Goal: Task Accomplishment & Management: Use online tool/utility

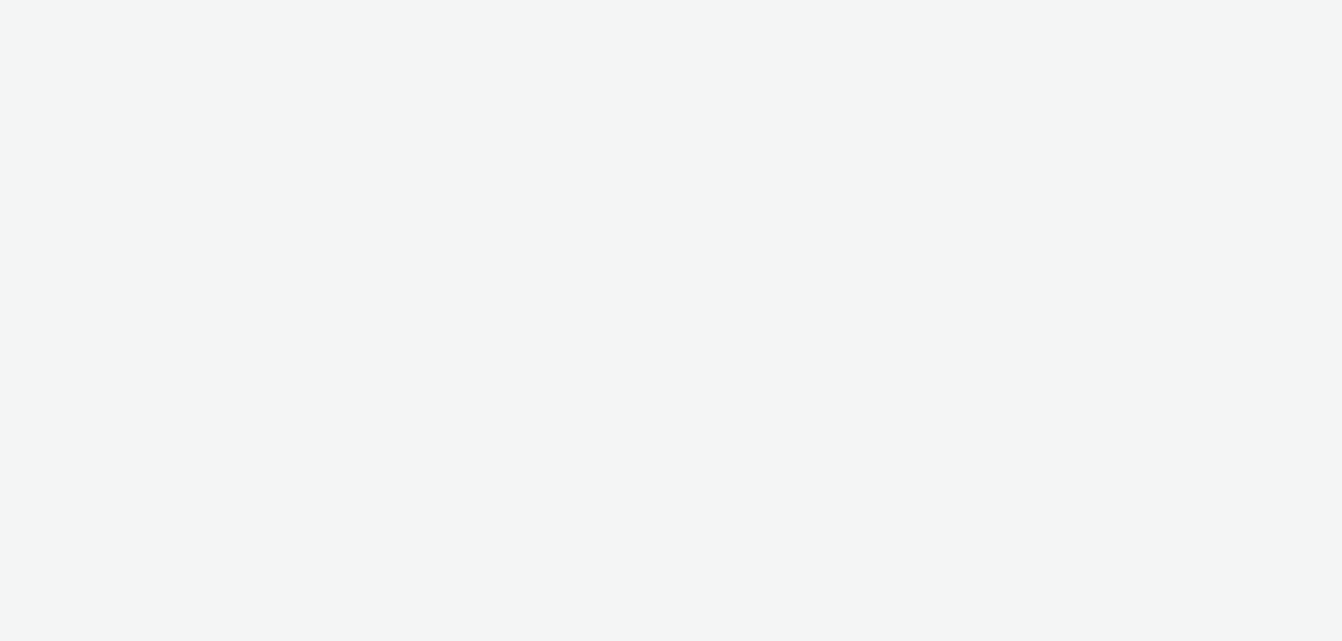
select select "ac009755-aa48-4799-8050-7a339a378eb8"
select select "71807724-10f7-4e4c-8b0a-169380968deb"
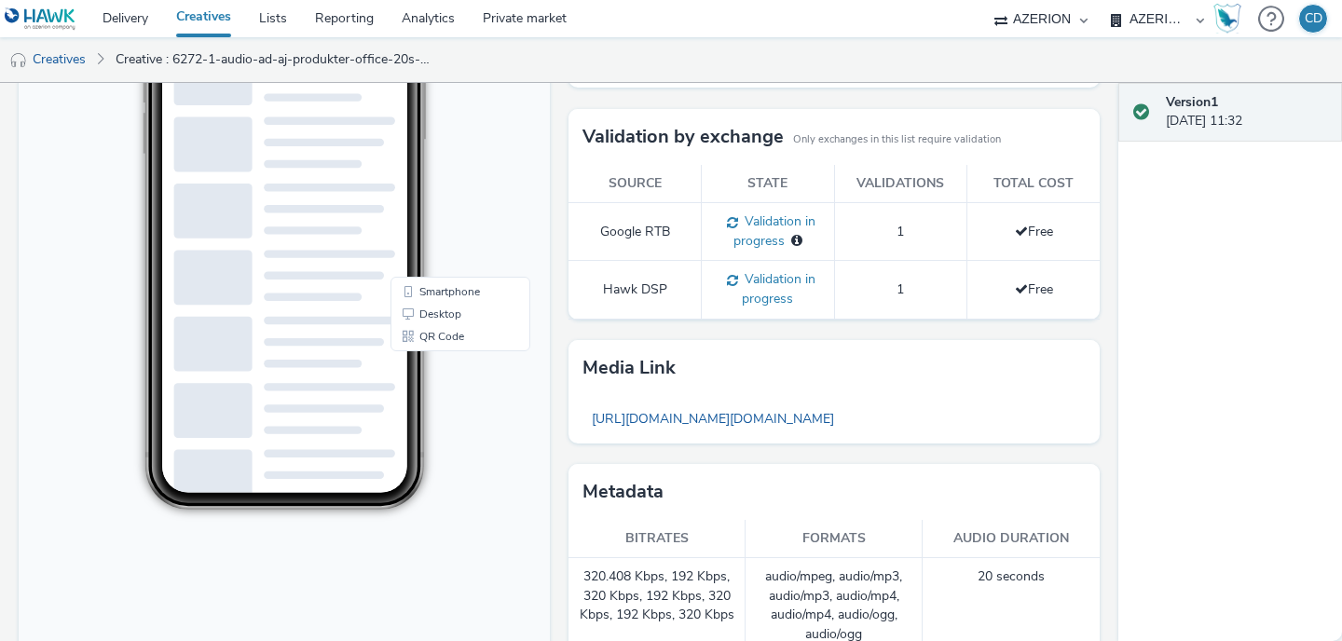
scroll to position [364, 0]
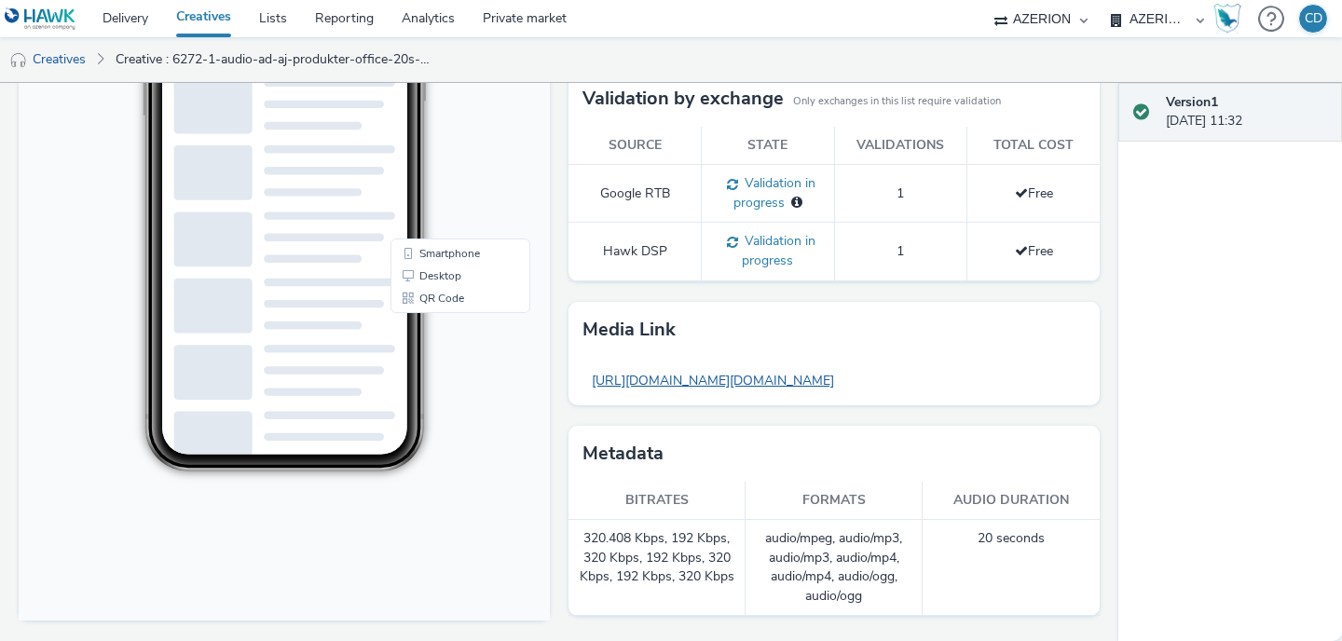
click at [673, 378] on link "https://tabmo-cdn.s3.eu-west-1.amazonaws.com/hawk.tabmo.io/organizations/718077…" at bounding box center [712, 380] width 261 height 36
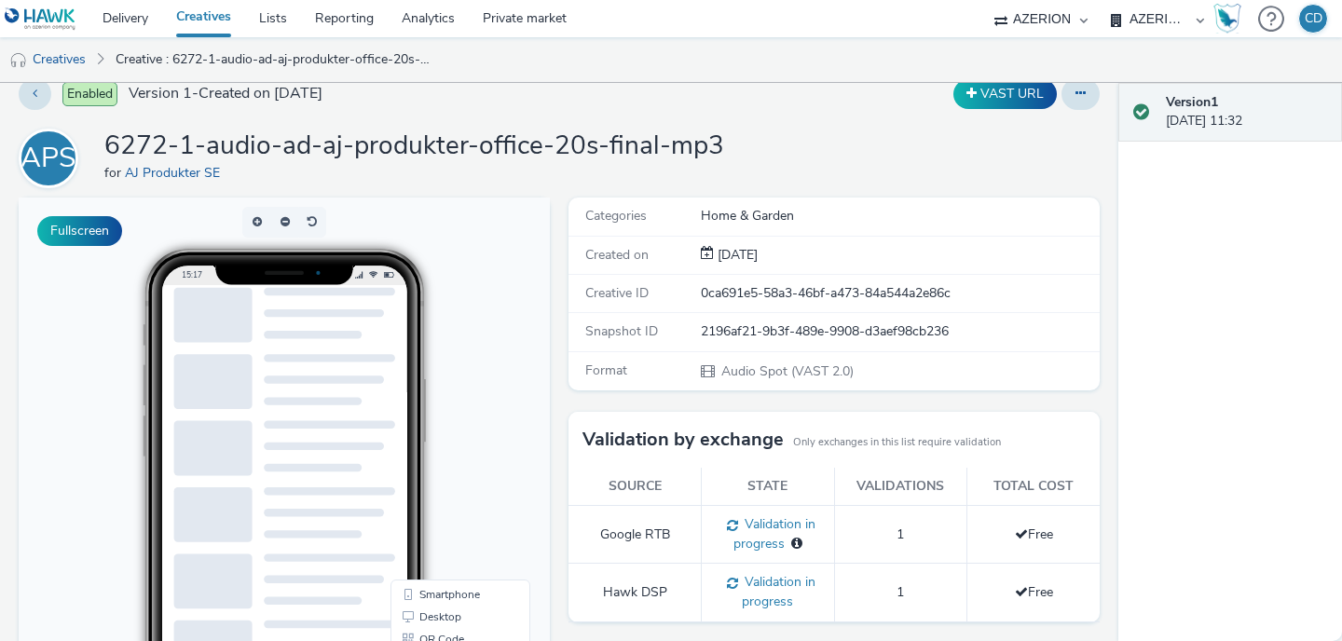
scroll to position [0, 0]
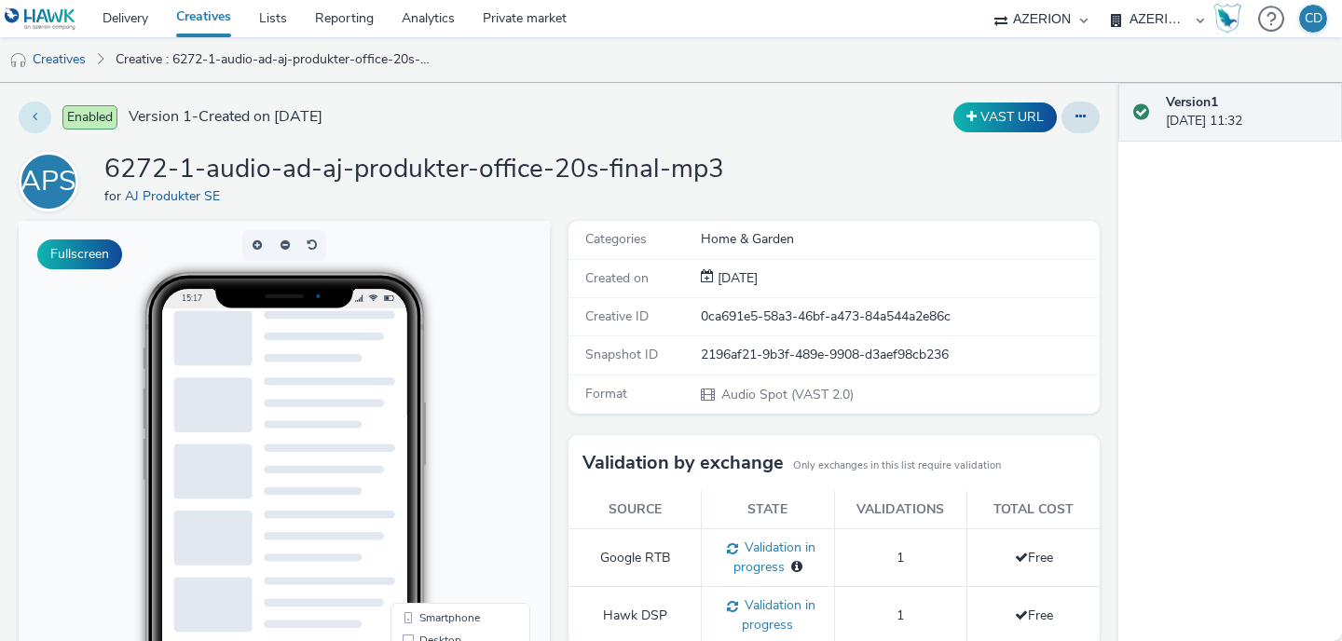
click at [35, 115] on icon at bounding box center [35, 116] width 5 height 13
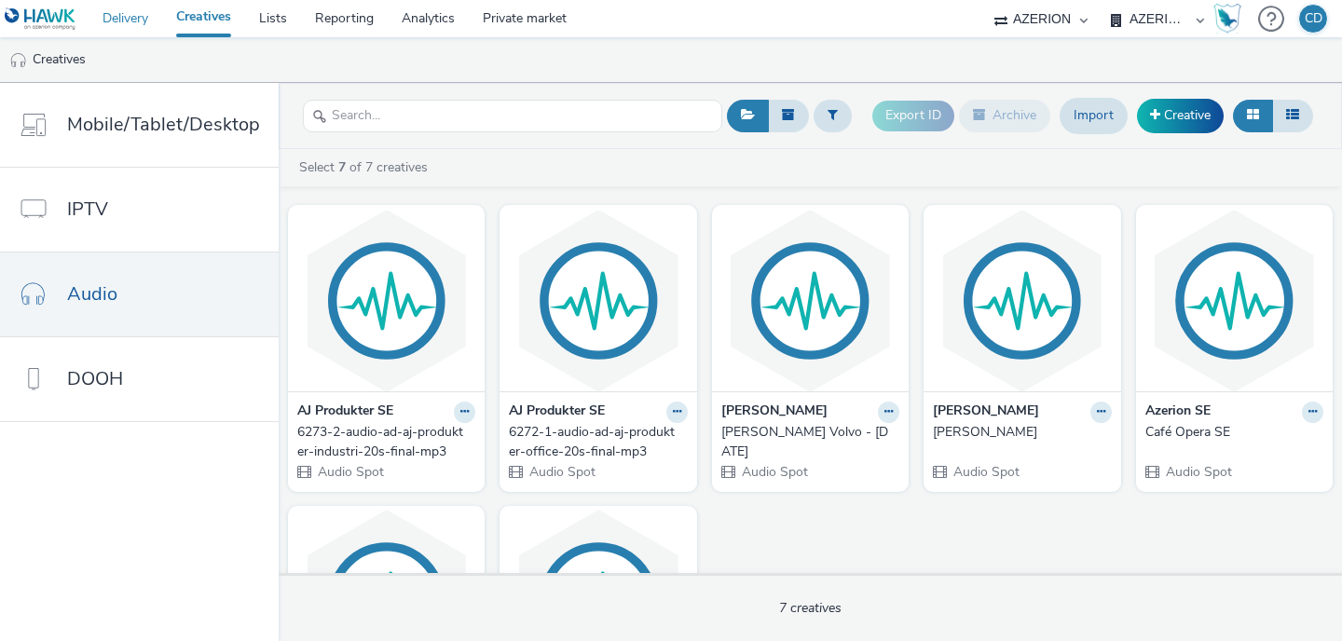
click at [124, 15] on link "Delivery" at bounding box center [126, 18] width 74 height 37
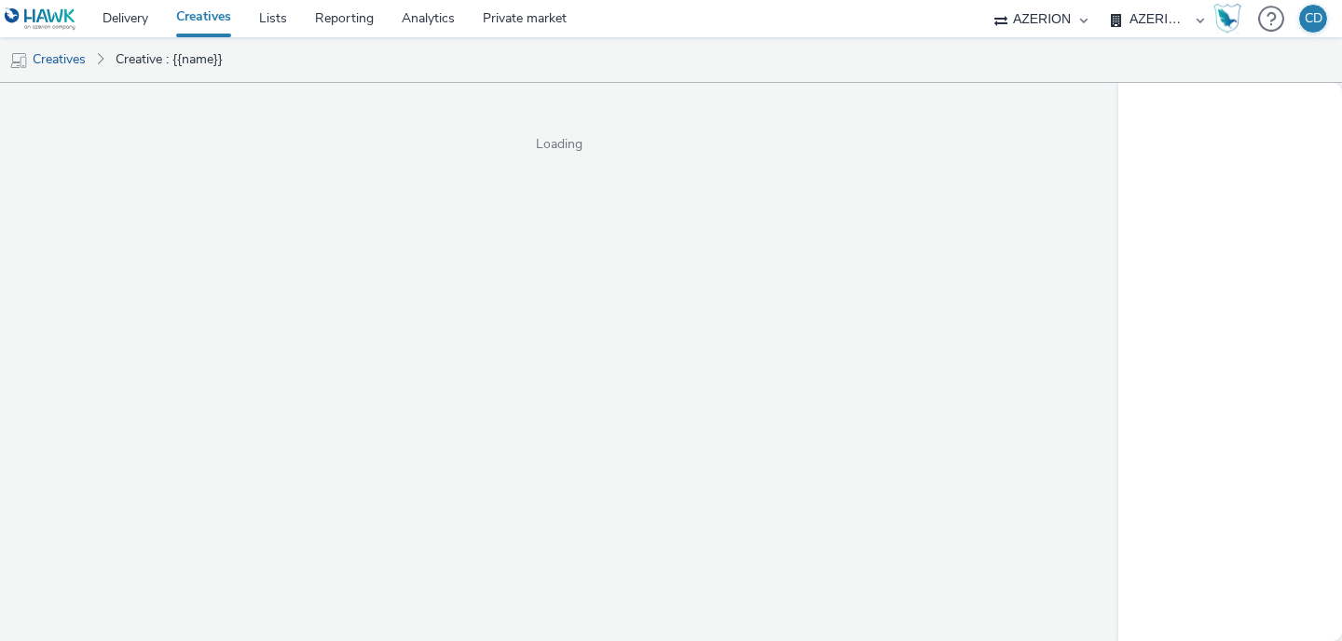
select select "ac009755-aa48-4799-8050-7a339a378eb8"
select select "71807724-10f7-4e4c-8b0a-169380968deb"
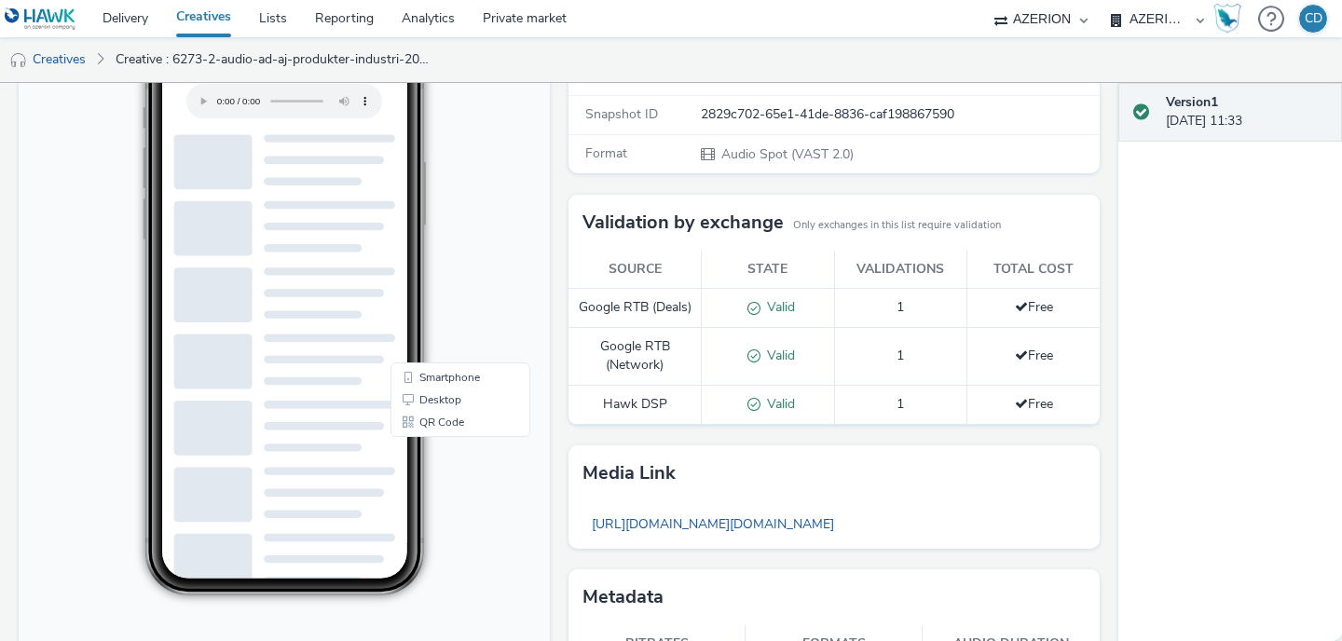
scroll to position [399, 0]
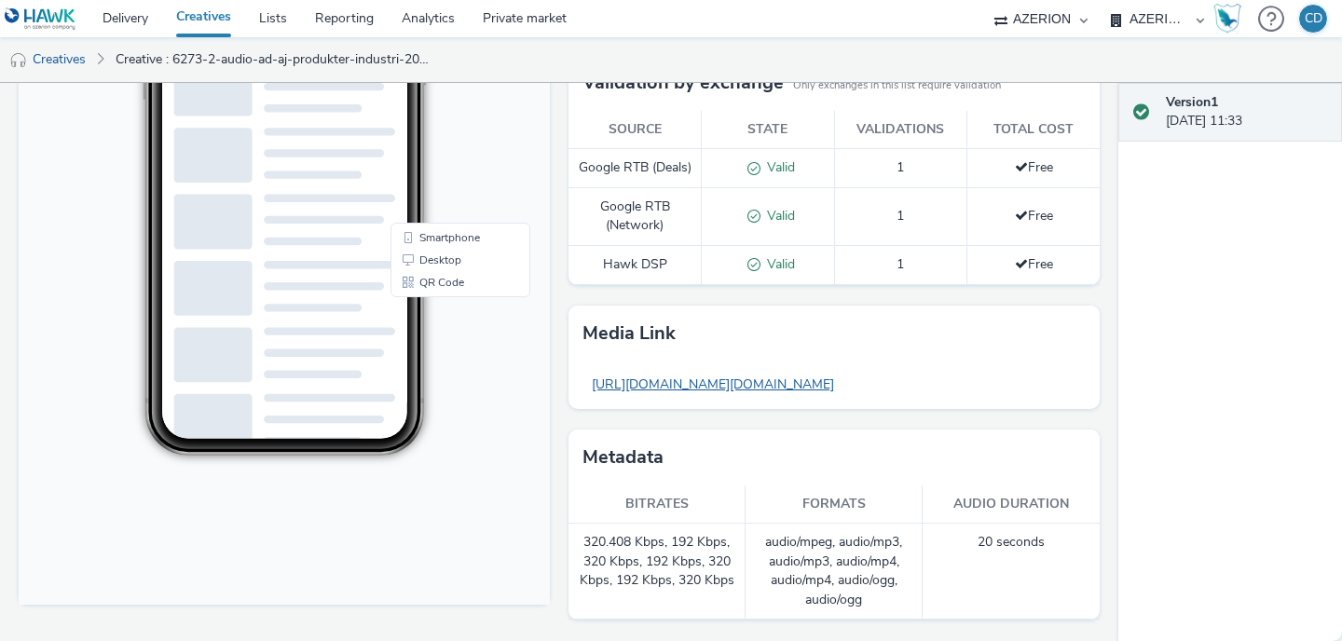
click at [738, 382] on link "https://tabmo-cdn.s3.eu-west-1.amazonaws.com/hawk.tabmo.io/organizations/718077…" at bounding box center [712, 384] width 261 height 36
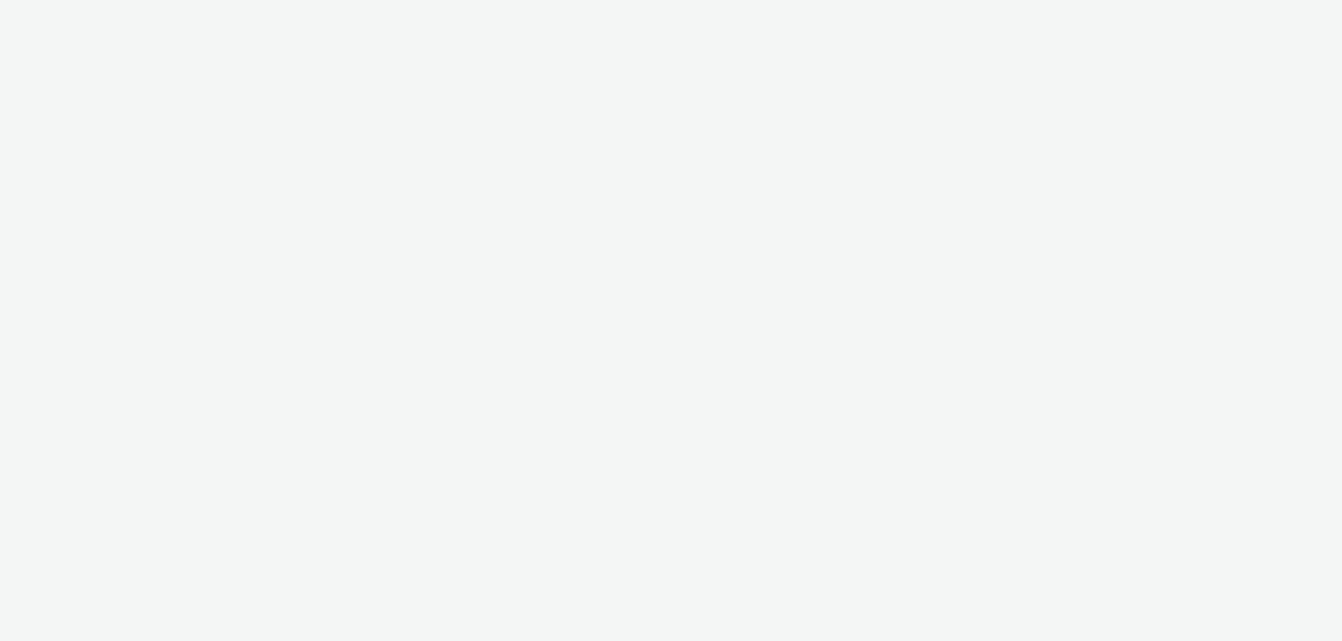
select select "ac009755-aa48-4799-8050-7a339a378eb8"
select select "71807724-10f7-4e4c-8b0a-169380968deb"
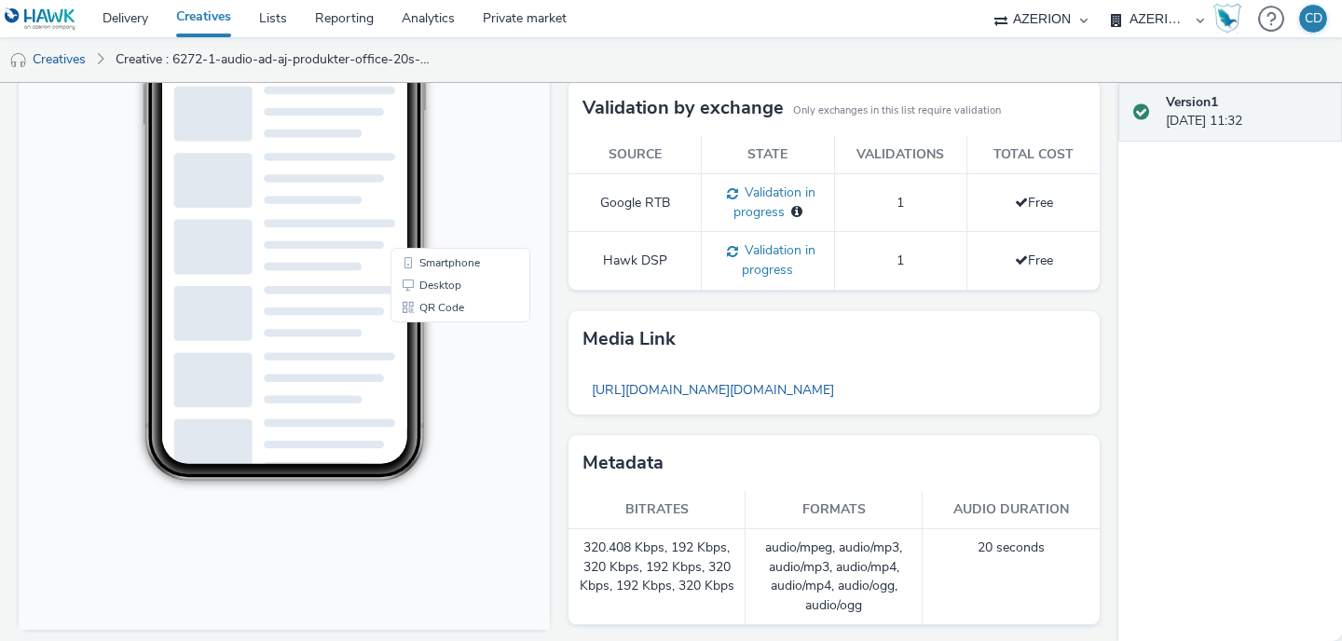
scroll to position [364, 0]
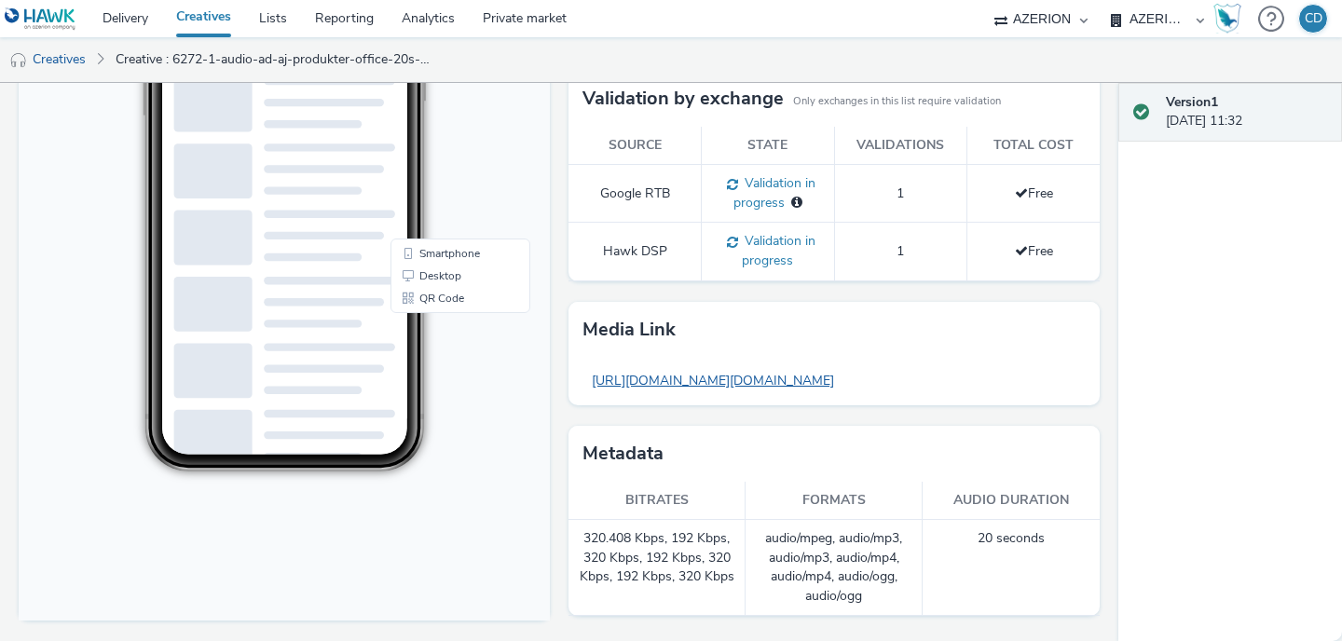
click at [681, 381] on link "https://tabmo-cdn.s3.eu-west-1.amazonaws.com/hawk.tabmo.io/organizations/718077…" at bounding box center [712, 380] width 261 height 36
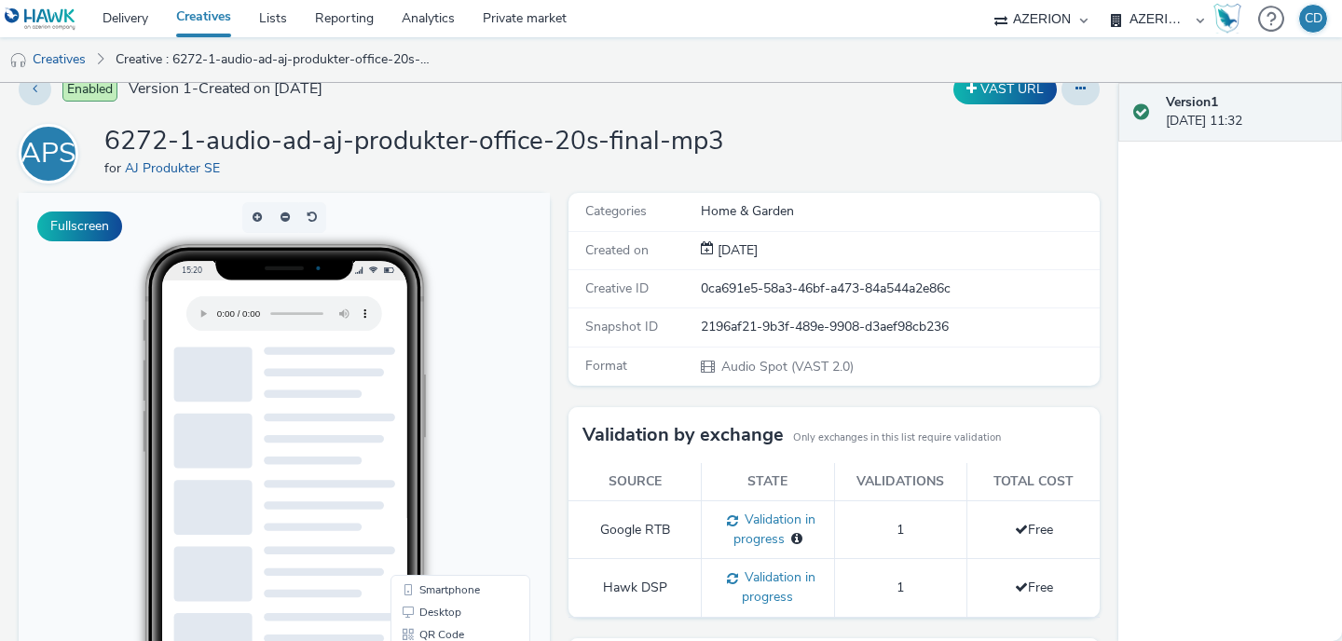
scroll to position [0, 0]
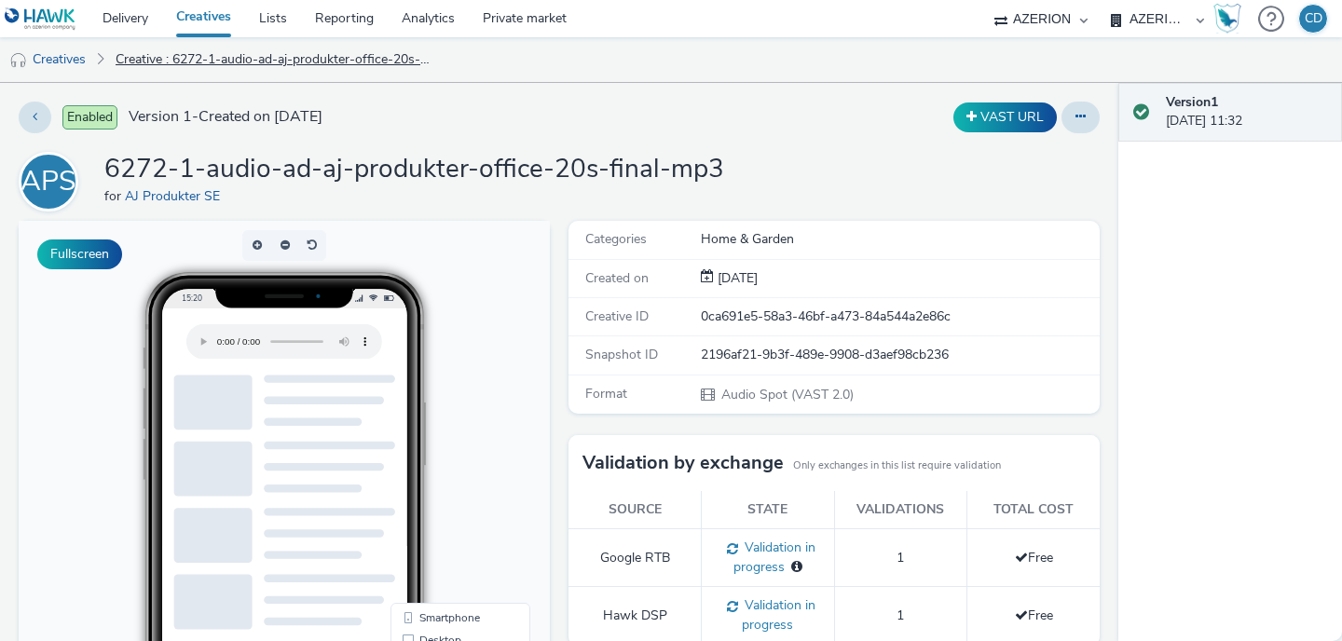
click at [379, 49] on link "Creative : 6272-1-audio-ad-aj-produkter-office-20s-final-mp3" at bounding box center [273, 59] width 335 height 45
click at [74, 60] on link "Creatives" at bounding box center [47, 59] width 95 height 45
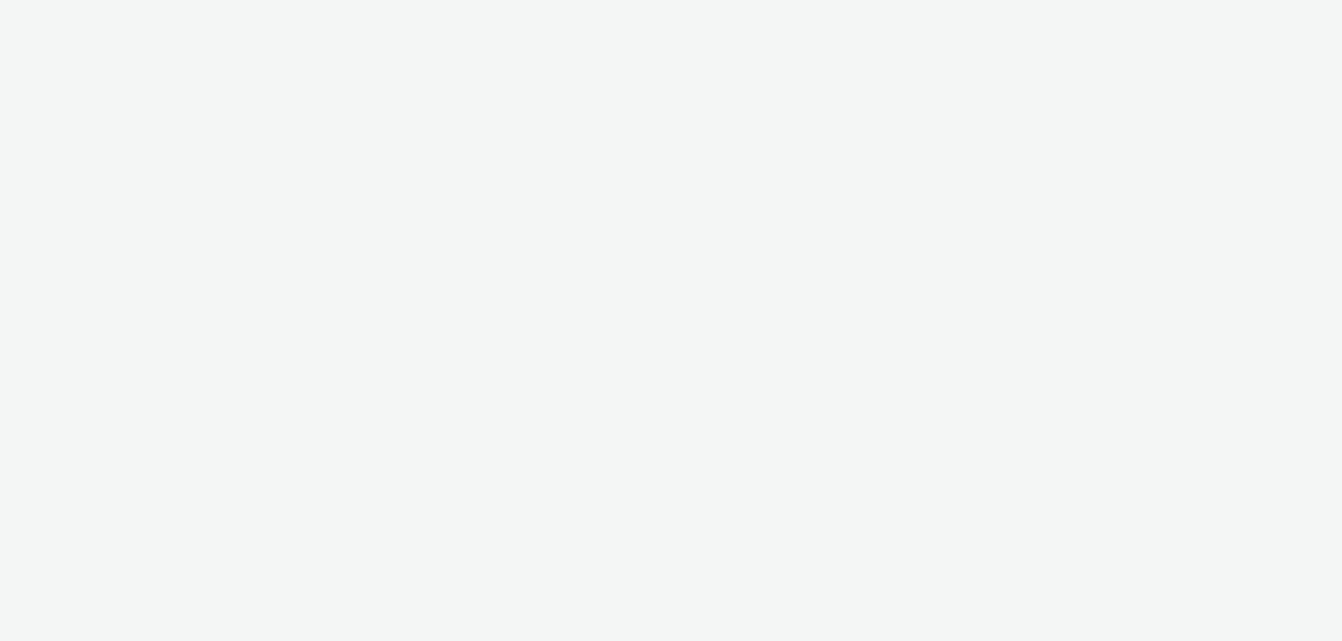
select select "ac009755-aa48-4799-8050-7a339a378eb8"
select select "71807724-10f7-4e4c-8b0a-169380968deb"
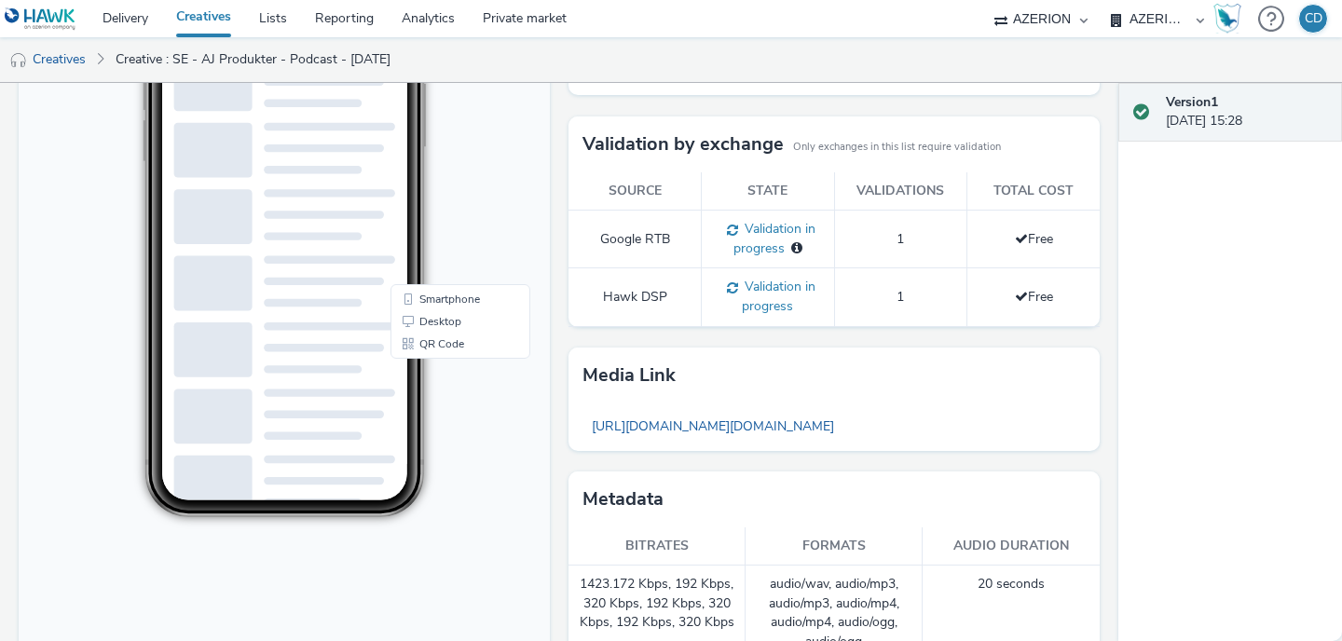
scroll to position [364, 0]
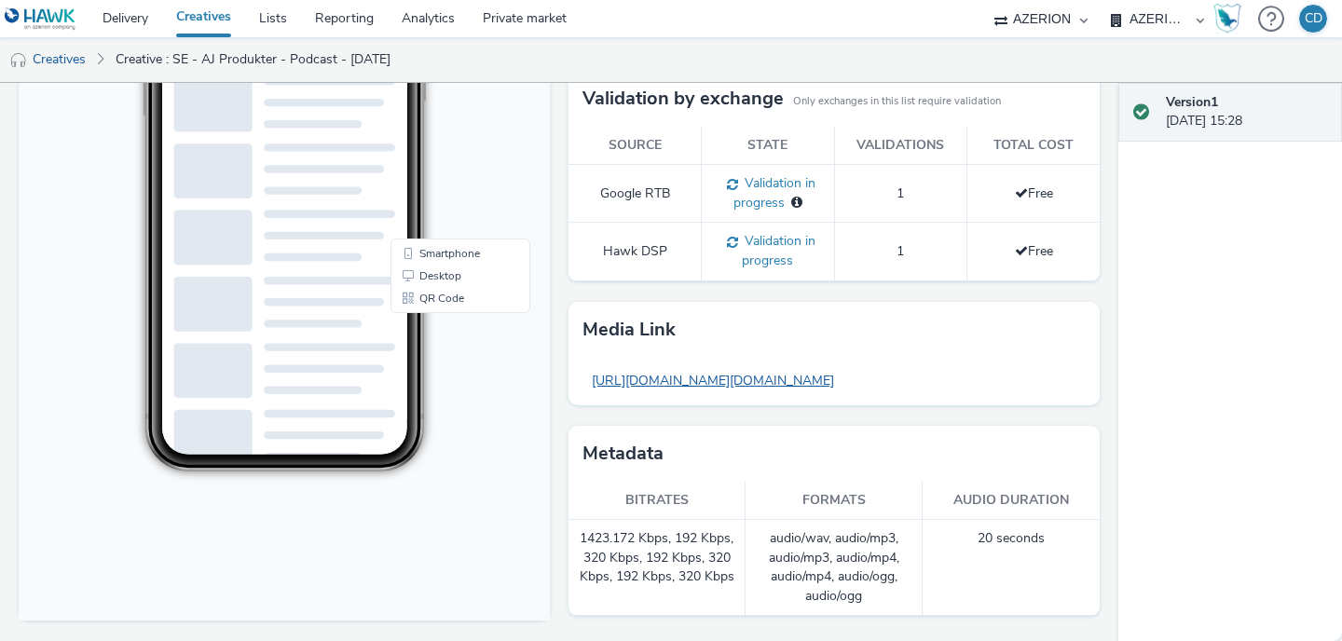
click at [758, 376] on link "[URL][DOMAIN_NAME][DOMAIN_NAME]" at bounding box center [712, 380] width 261 height 36
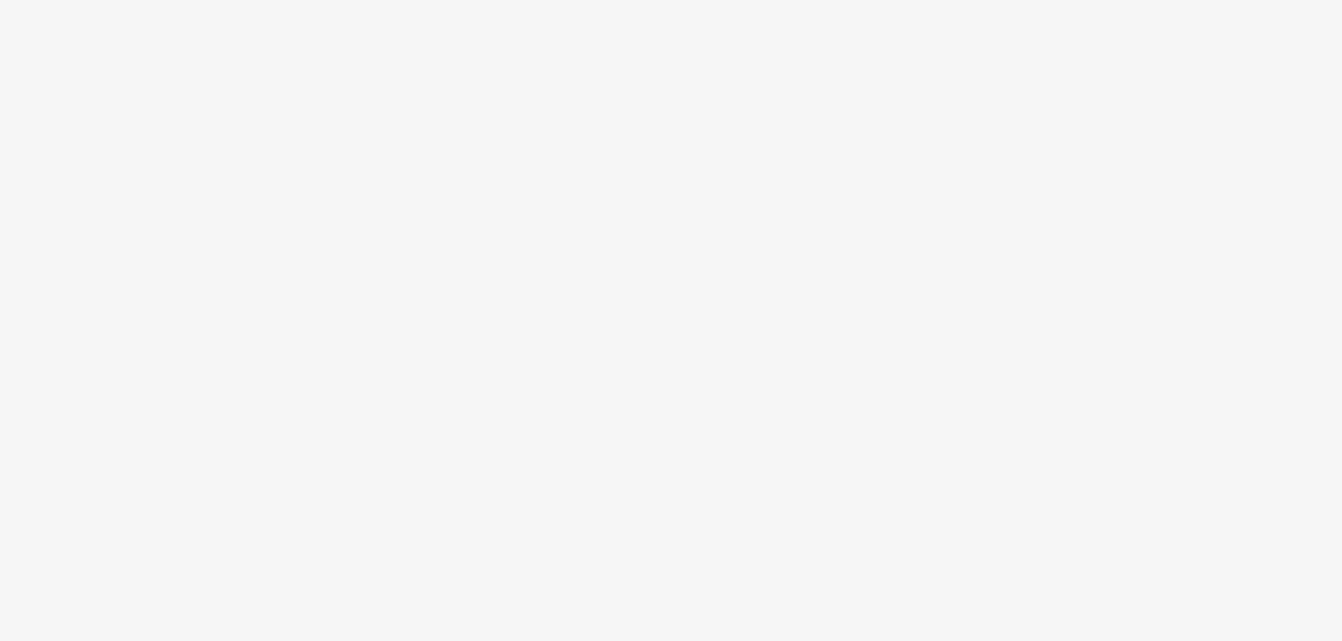
select select "ac009755-aa48-4799-8050-7a339a378eb8"
select select "71807724-10f7-4e4c-8b0a-169380968deb"
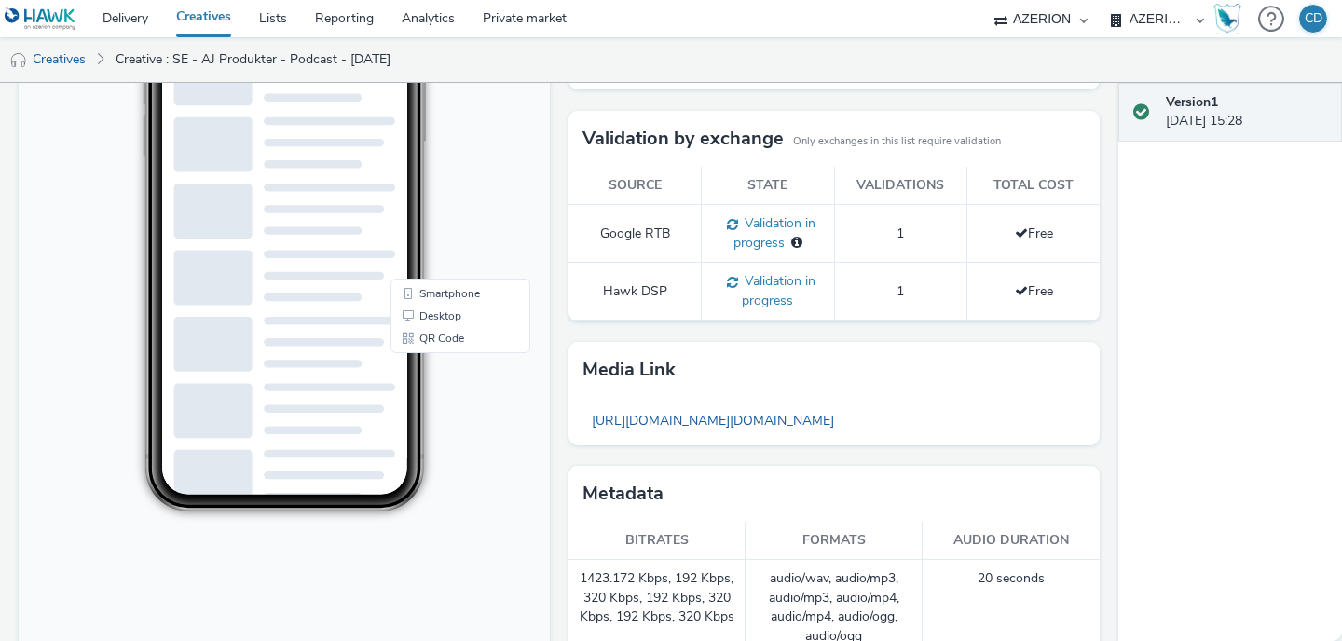
scroll to position [364, 0]
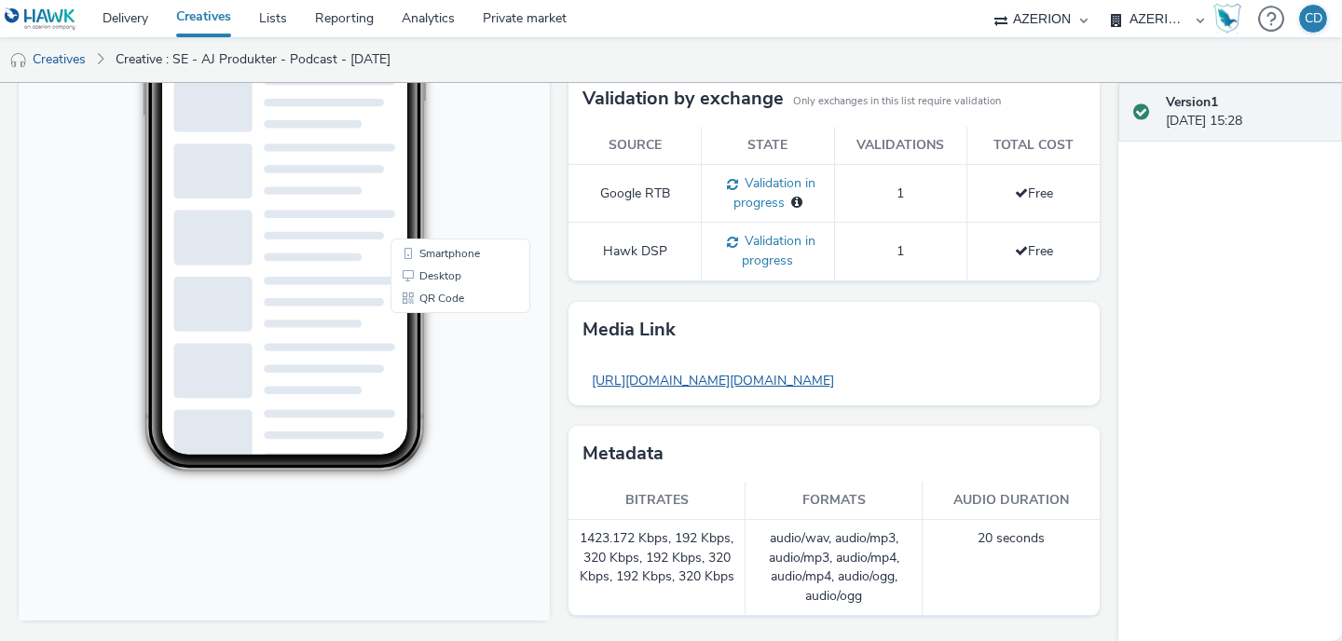
click at [838, 376] on link "[URL][DOMAIN_NAME][DOMAIN_NAME]" at bounding box center [712, 380] width 261 height 36
